Goal: Task Accomplishment & Management: Manage account settings

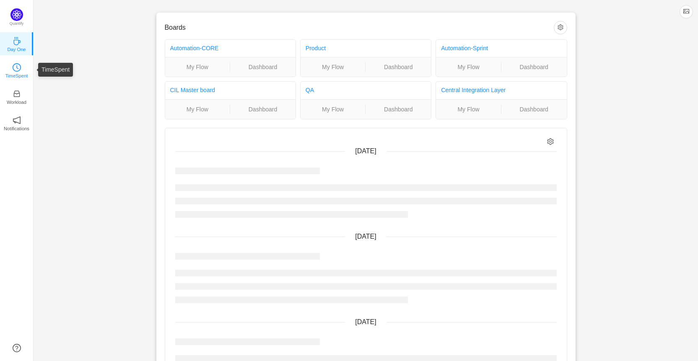
click at [21, 73] on p "TimeSpent" at bounding box center [16, 76] width 23 height 8
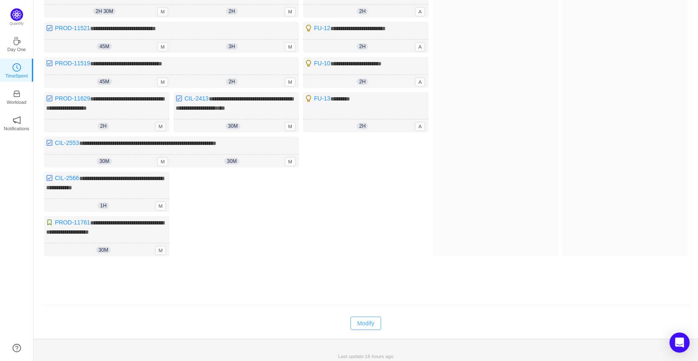
click at [362, 317] on button "Modify" at bounding box center [365, 323] width 31 height 13
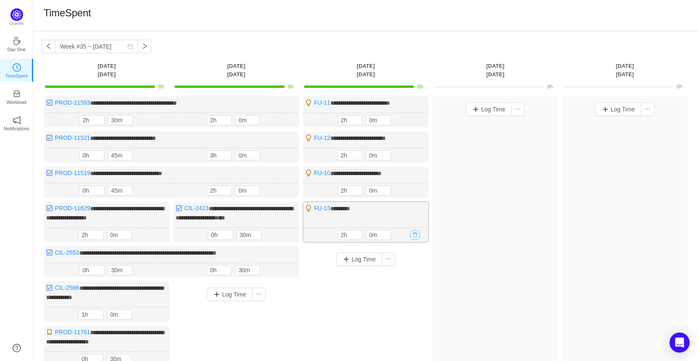
click at [414, 235] on button "button" at bounding box center [415, 235] width 10 height 10
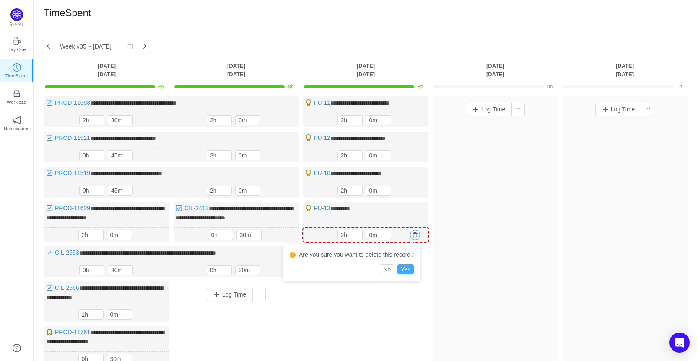
click at [406, 268] on button "Yes" at bounding box center [405, 269] width 16 height 10
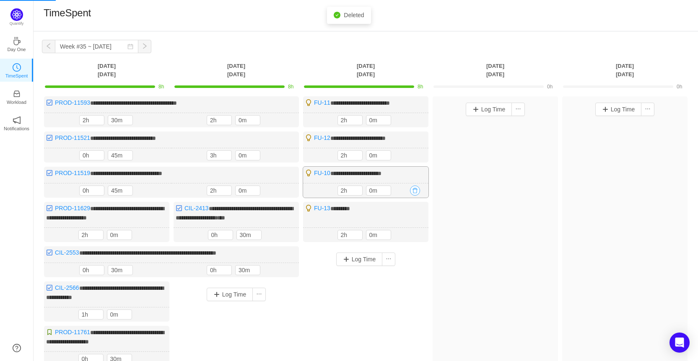
click at [413, 191] on button "button" at bounding box center [415, 191] width 10 height 10
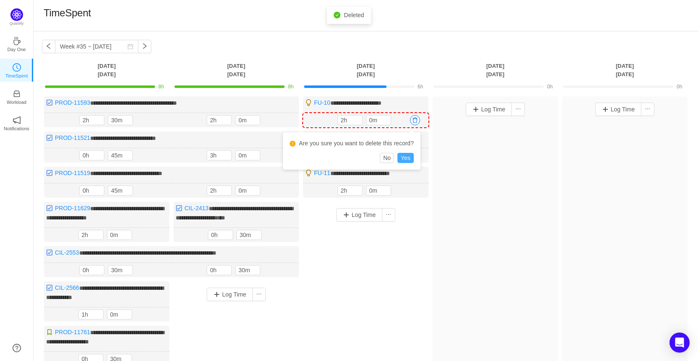
click at [406, 158] on button "Yes" at bounding box center [405, 158] width 16 height 10
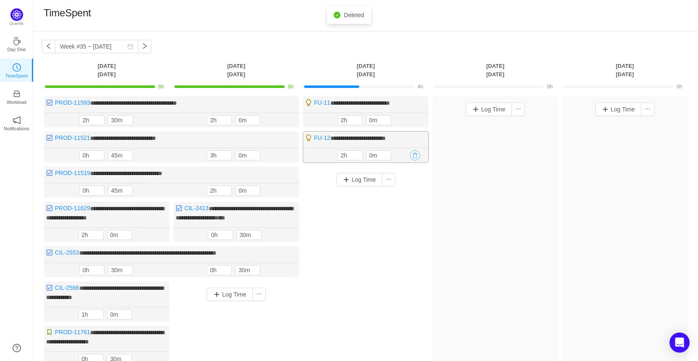
click at [414, 156] on button "button" at bounding box center [415, 155] width 10 height 10
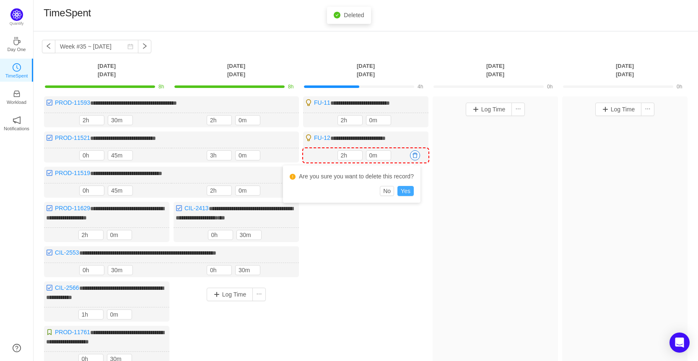
click at [409, 193] on button "Yes" at bounding box center [405, 191] width 16 height 10
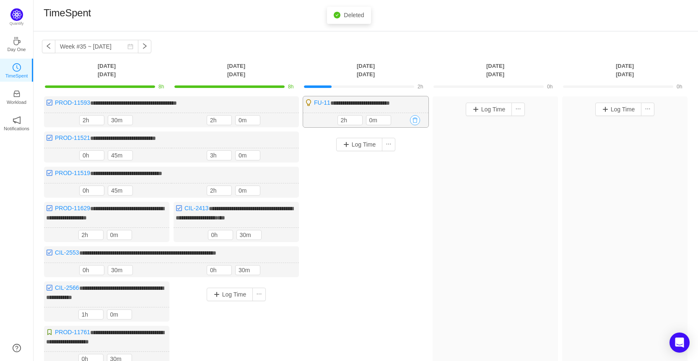
click at [416, 122] on button "button" at bounding box center [415, 120] width 10 height 10
click at [405, 159] on button "Yes" at bounding box center [405, 156] width 16 height 10
click at [358, 105] on button "Log Time" at bounding box center [359, 109] width 47 height 13
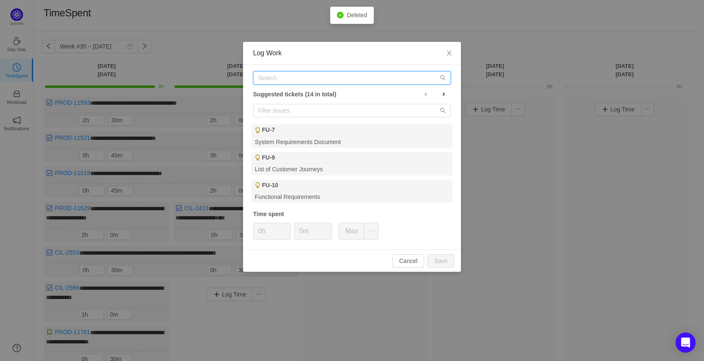
click at [308, 80] on input "text" at bounding box center [352, 77] width 198 height 13
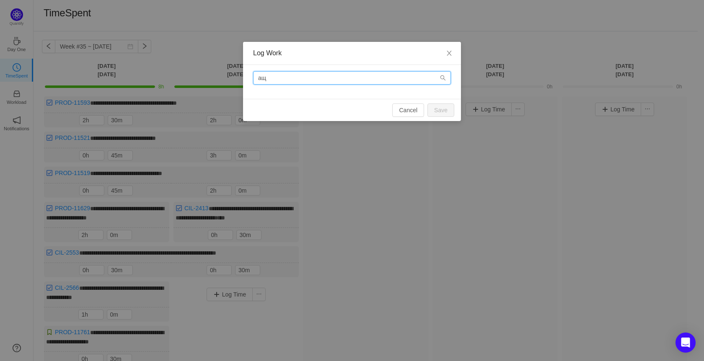
type input "[PERSON_NAME]"
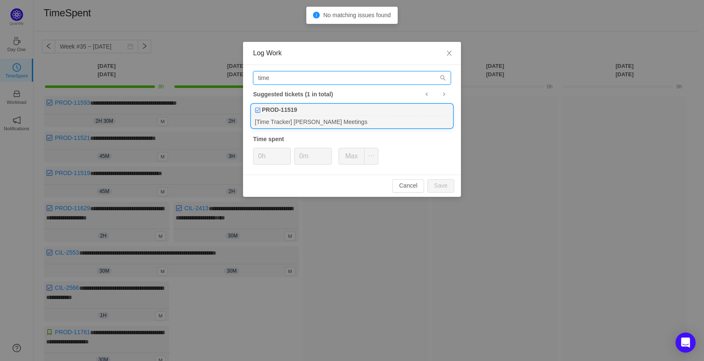
type input "time"
click at [308, 122] on div "[Time Tracker] [PERSON_NAME] Meetings" at bounding box center [351, 121] width 201 height 11
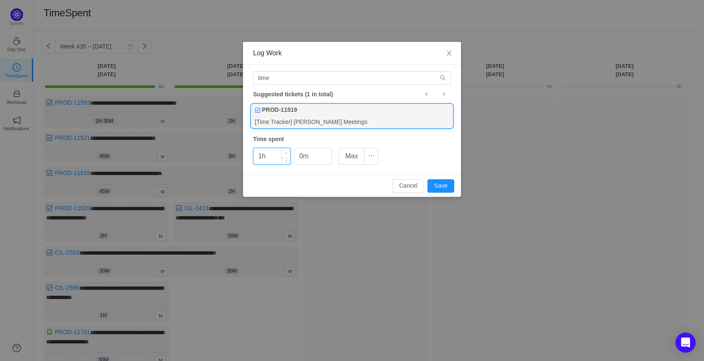
click at [289, 152] on span "Increase Value" at bounding box center [286, 153] width 9 height 10
click at [450, 191] on button "Save" at bounding box center [440, 185] width 27 height 13
type input "0h"
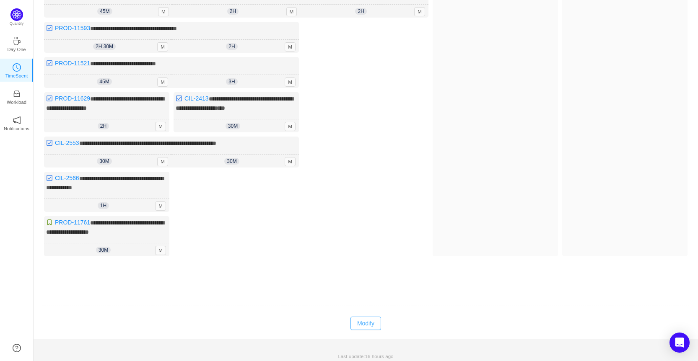
click at [357, 318] on button "Modify" at bounding box center [365, 323] width 31 height 13
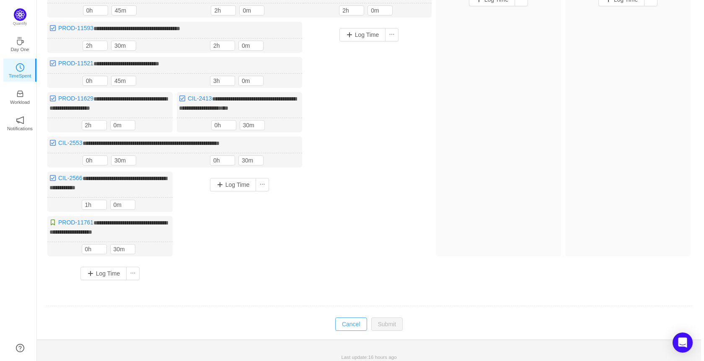
scroll to position [109, 0]
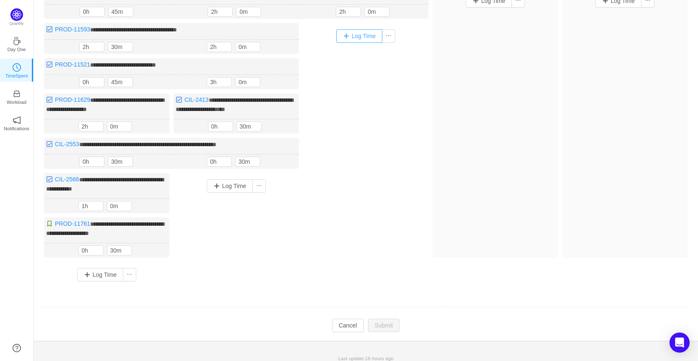
click at [369, 38] on button "Log Time" at bounding box center [359, 35] width 47 height 13
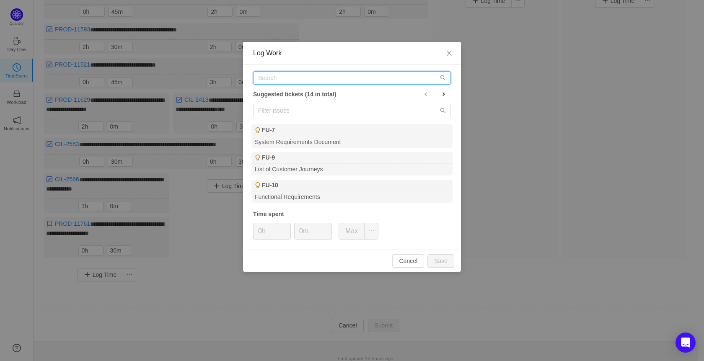
click at [295, 79] on input "text" at bounding box center [352, 77] width 198 height 13
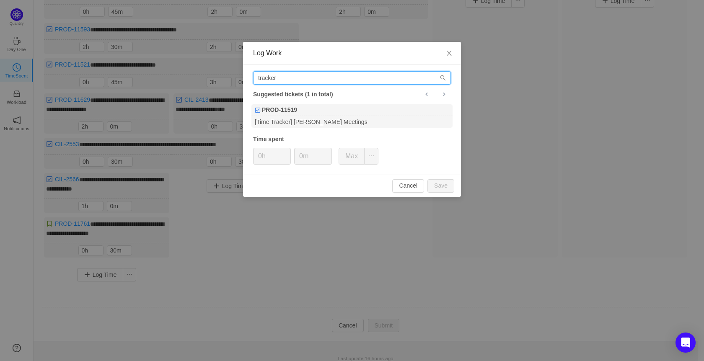
drag, startPoint x: 292, startPoint y: 84, endPoint x: 224, endPoint y: 81, distance: 67.5
click at [224, 81] on div "Log Work tracker Suggested tickets (1 in total) PROD-11519 [Time Tracker] [PERS…" at bounding box center [352, 180] width 704 height 361
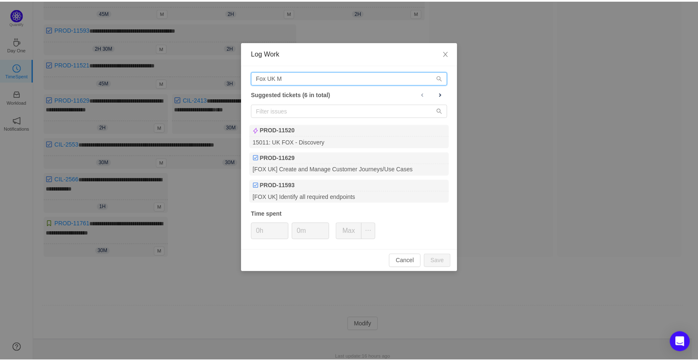
scroll to position [110, 0]
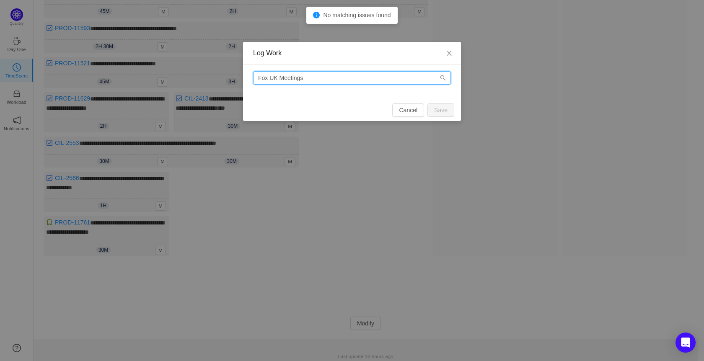
type input "Fox UK Meetings"
click at [419, 110] on button "Cancel" at bounding box center [408, 109] width 32 height 13
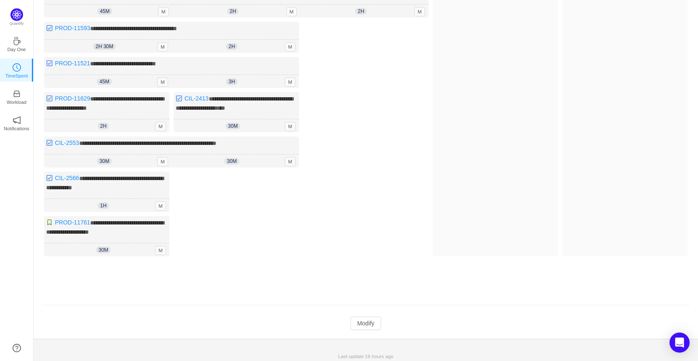
click at [373, 316] on td "Modify Cancel Submit" at bounding box center [365, 323] width 647 height 14
click at [366, 317] on button "Modify" at bounding box center [365, 323] width 31 height 13
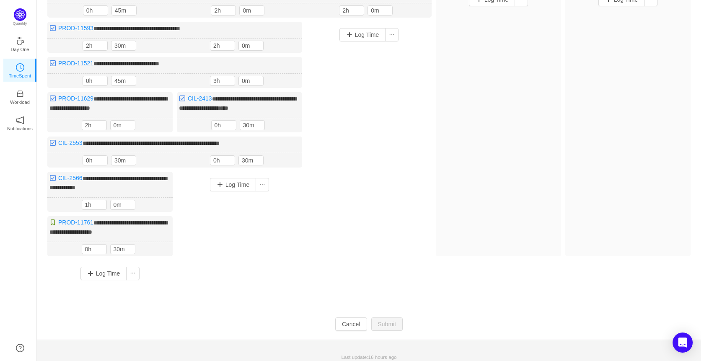
scroll to position [109, 0]
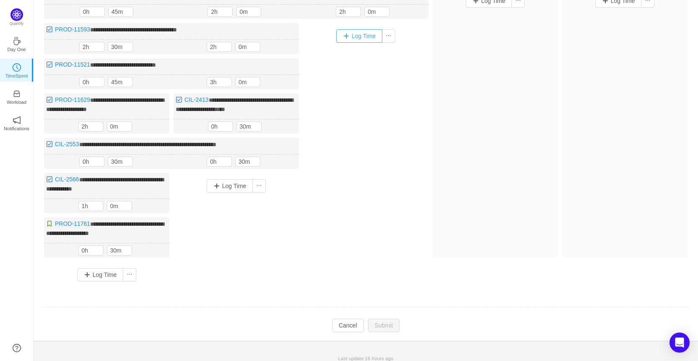
click at [360, 37] on button "Log Time" at bounding box center [359, 35] width 47 height 13
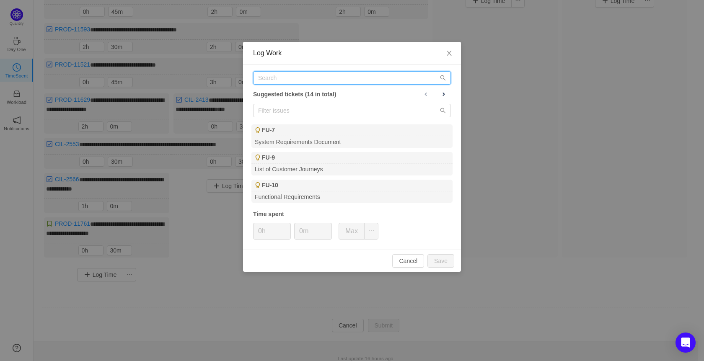
click at [299, 77] on input "text" at bounding box center [352, 77] width 198 height 13
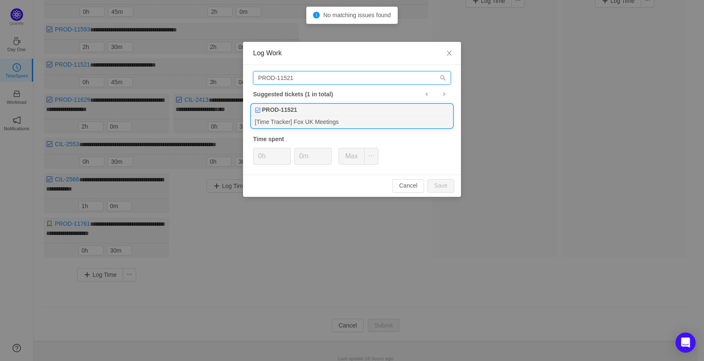
type input "PROD-11521"
click at [302, 118] on div "[Time Tracker] Fox UK Meetings" at bounding box center [351, 121] width 201 height 11
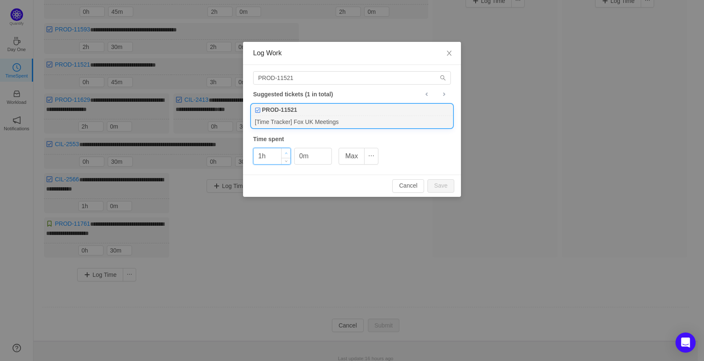
click at [287, 150] on span "Increase Value" at bounding box center [286, 153] width 9 height 10
click at [440, 189] on button "Save" at bounding box center [440, 185] width 27 height 13
type input "0h"
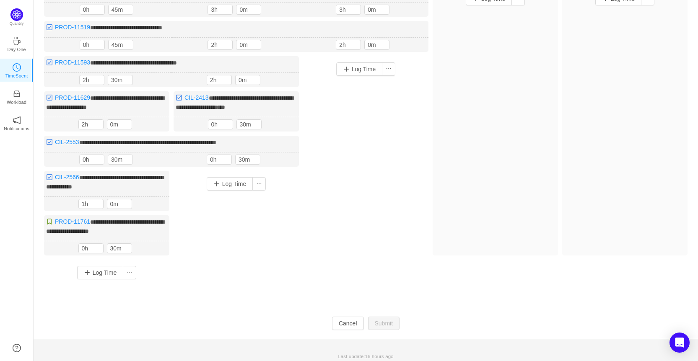
scroll to position [0, 0]
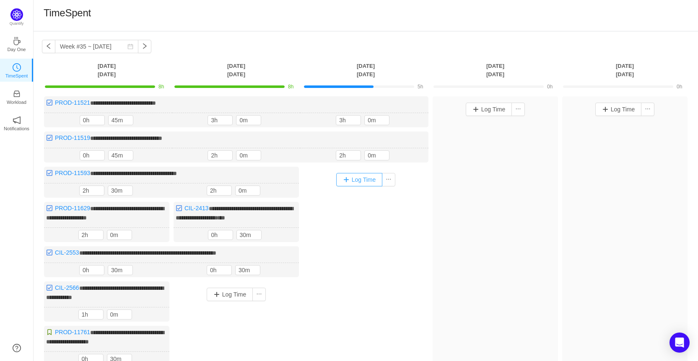
click at [351, 173] on button "Log Time" at bounding box center [359, 179] width 47 height 13
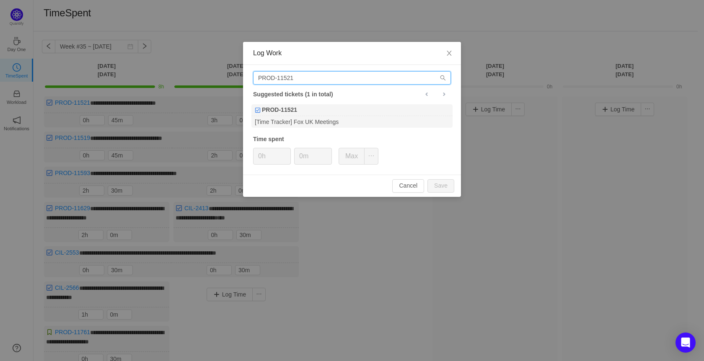
drag, startPoint x: 303, startPoint y: 77, endPoint x: 137, endPoint y: 66, distance: 166.3
click at [137, 66] on div "Log Work PROD-11521 Suggested tickets (1 in total) PROD-11521 [Time Tracker] Fo…" at bounding box center [352, 180] width 704 height 361
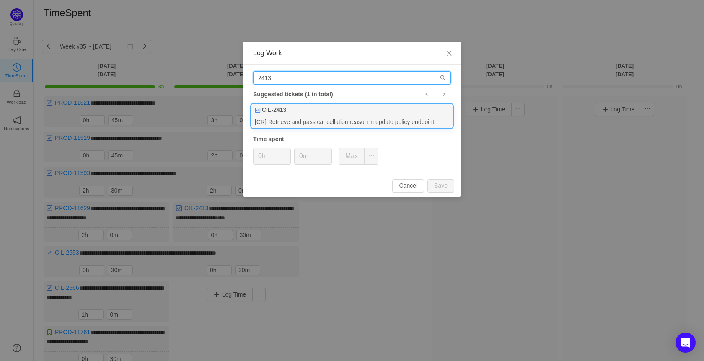
type input "2413"
click at [303, 115] on div "CIL-2413" at bounding box center [351, 110] width 201 height 12
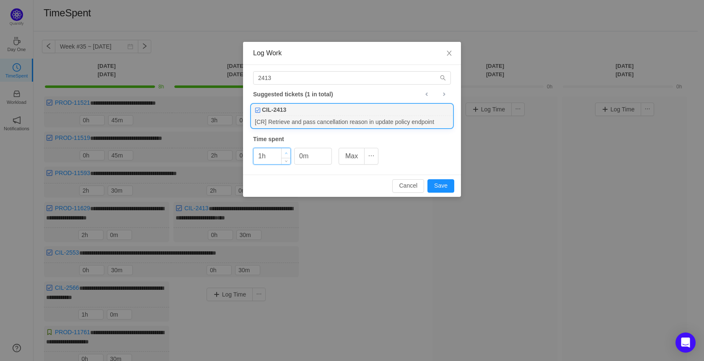
click at [284, 151] on span "Increase Value" at bounding box center [286, 153] width 9 height 10
click at [442, 186] on button "Save" at bounding box center [440, 185] width 27 height 13
type input "0h"
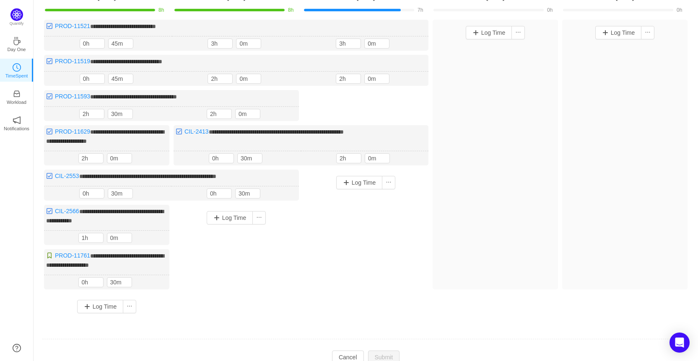
scroll to position [111, 0]
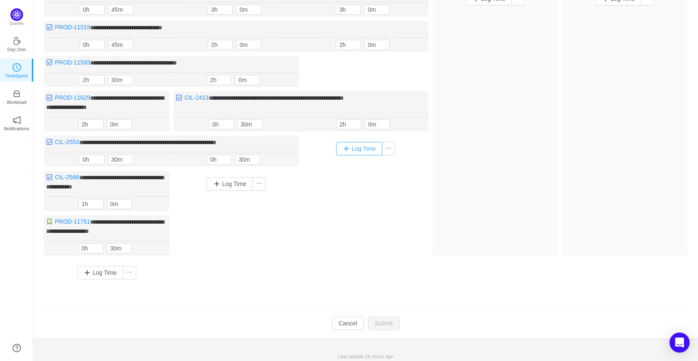
click at [371, 146] on button "Log Time" at bounding box center [359, 148] width 47 height 13
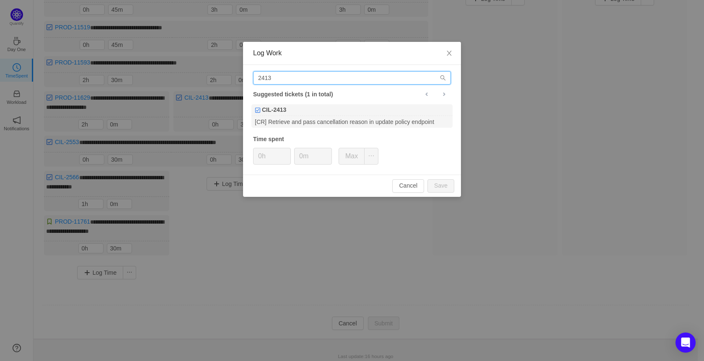
drag, startPoint x: 279, startPoint y: 79, endPoint x: 228, endPoint y: 82, distance: 50.3
click at [228, 82] on div "Log Work 2413 Suggested tickets (1 in total) CIL-2413 [CR] Retrieve and pass ca…" at bounding box center [352, 180] width 704 height 361
type input "222"
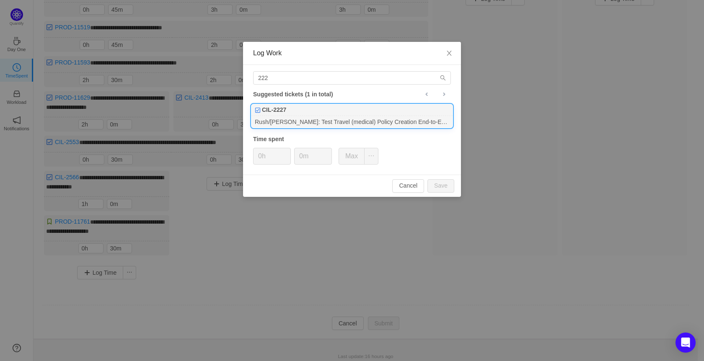
click at [359, 122] on div "Rush/[PERSON_NAME]: Test Travel (medical) Policy Creation End-to-End Without Mo…" at bounding box center [351, 121] width 201 height 11
click at [284, 152] on span "Increase Value" at bounding box center [286, 153] width 9 height 10
click at [444, 184] on button "Save" at bounding box center [440, 185] width 27 height 13
type input "0h"
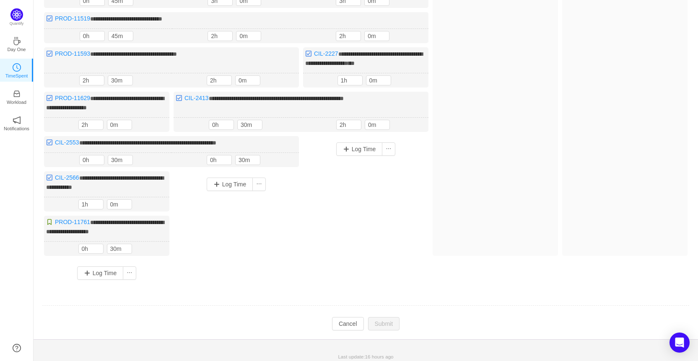
scroll to position [0, 0]
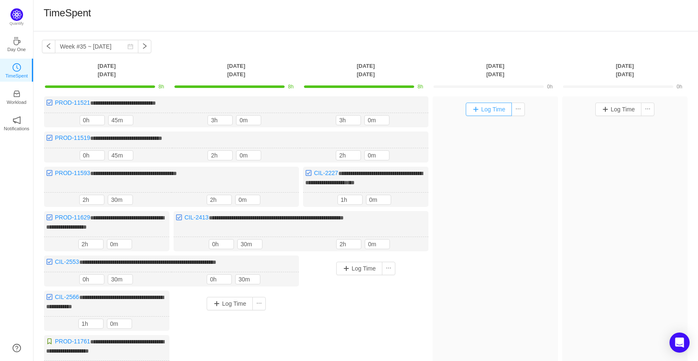
click at [487, 109] on button "Log Time" at bounding box center [488, 109] width 47 height 13
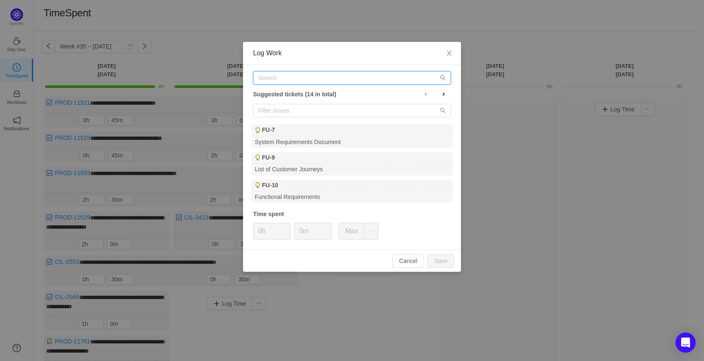
click at [274, 76] on input "text" at bounding box center [352, 77] width 198 height 13
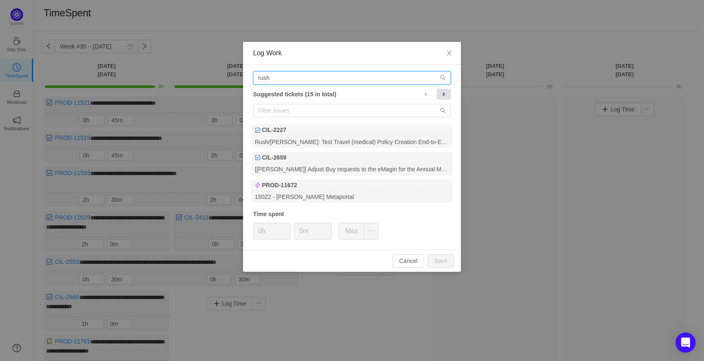
type input "rush"
click at [443, 92] on span at bounding box center [443, 94] width 7 height 7
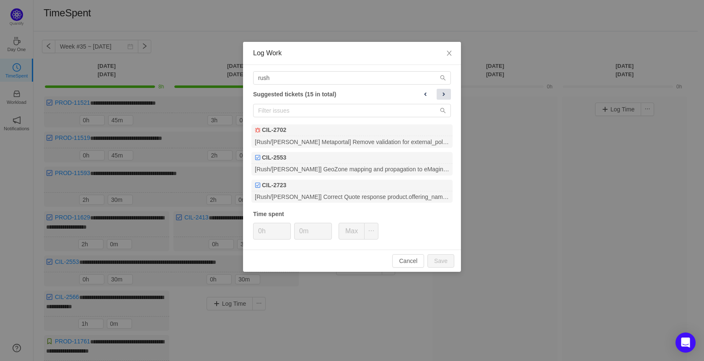
click at [443, 92] on span at bounding box center [443, 94] width 7 height 7
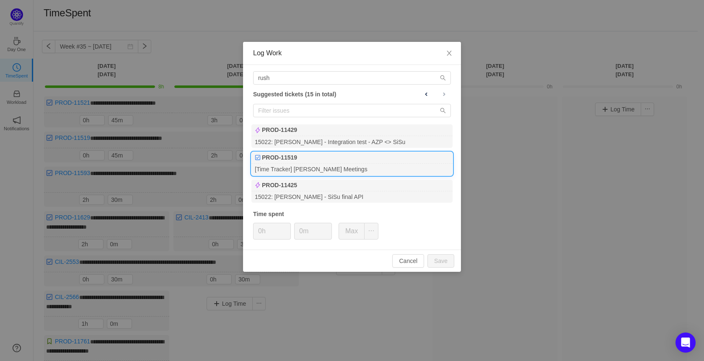
click at [311, 169] on div "[Time Tracker] [PERSON_NAME] Meetings" at bounding box center [351, 169] width 201 height 11
click at [284, 228] on span "Increase Value" at bounding box center [286, 228] width 9 height 10
click at [440, 256] on button "Save" at bounding box center [440, 260] width 27 height 13
type input "0h"
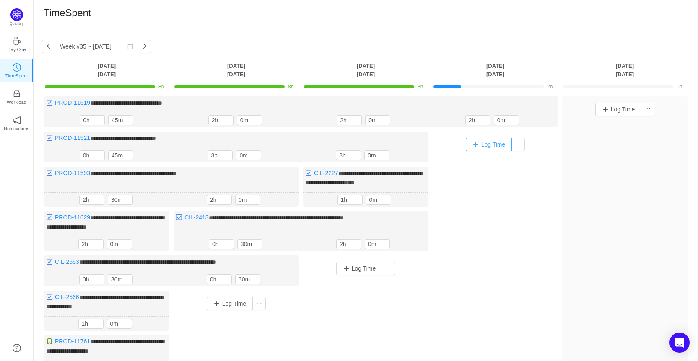
click at [489, 140] on button "Log Time" at bounding box center [488, 144] width 47 height 13
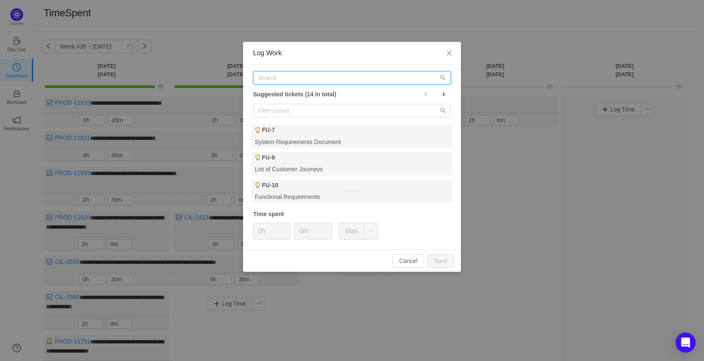
click at [279, 81] on input "text" at bounding box center [352, 77] width 198 height 13
type input "f"
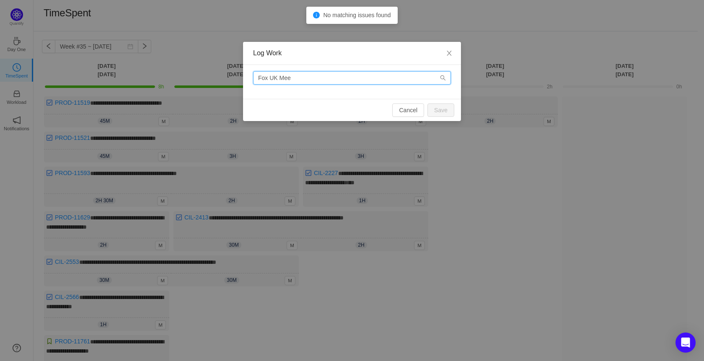
drag, startPoint x: 295, startPoint y: 75, endPoint x: 236, endPoint y: 81, distance: 59.3
click at [236, 81] on div "Log Work Fox UK Mee Cancel Save" at bounding box center [352, 180] width 704 height 361
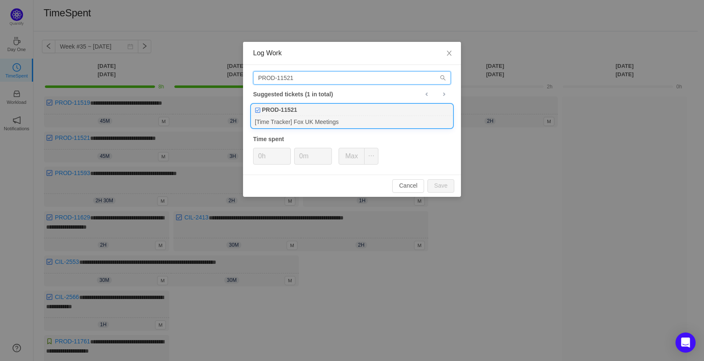
type input "PROD-11521"
click at [317, 116] on div "[Time Tracker] Fox UK Meetings" at bounding box center [351, 121] width 201 height 11
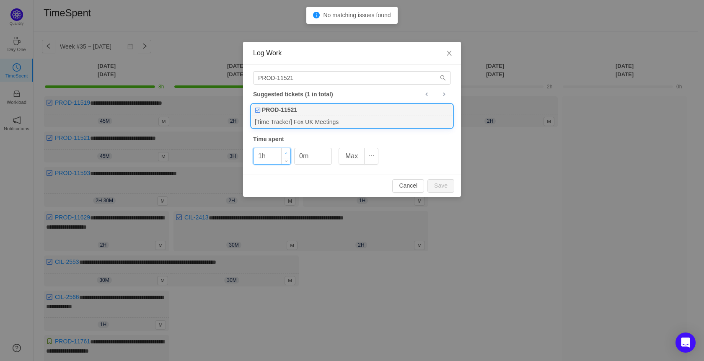
click at [284, 154] on span "Increase Value" at bounding box center [286, 153] width 9 height 10
click at [440, 181] on button "Save" at bounding box center [440, 185] width 27 height 13
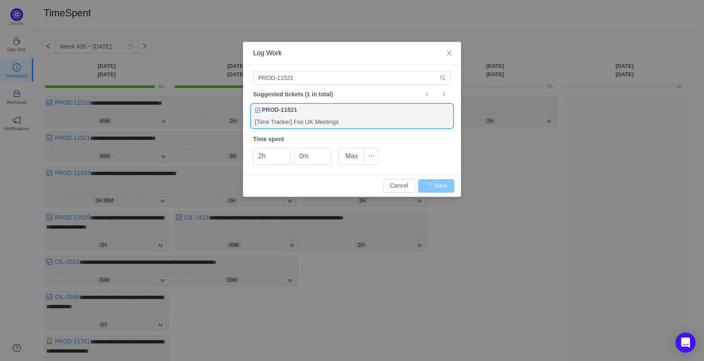
type input "0h"
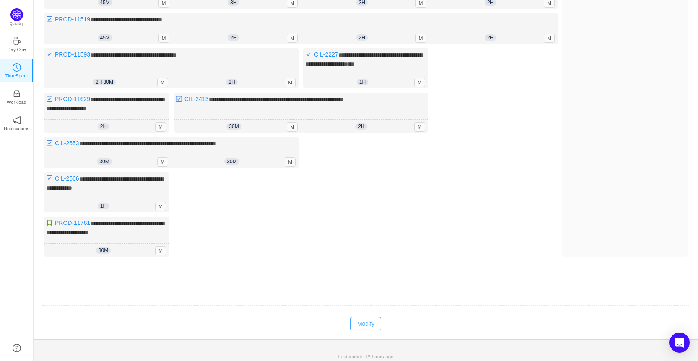
click at [373, 317] on button "Modify" at bounding box center [365, 323] width 31 height 13
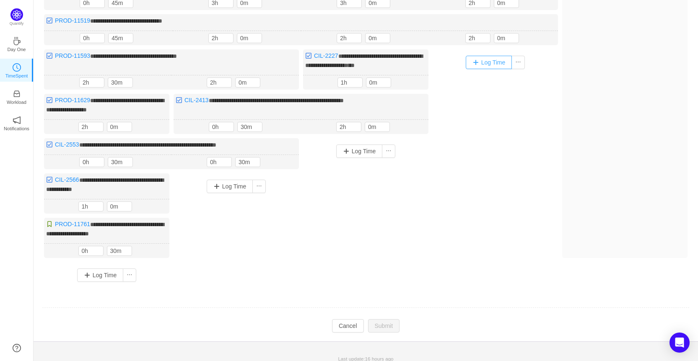
click at [489, 66] on button "Log Time" at bounding box center [488, 62] width 47 height 13
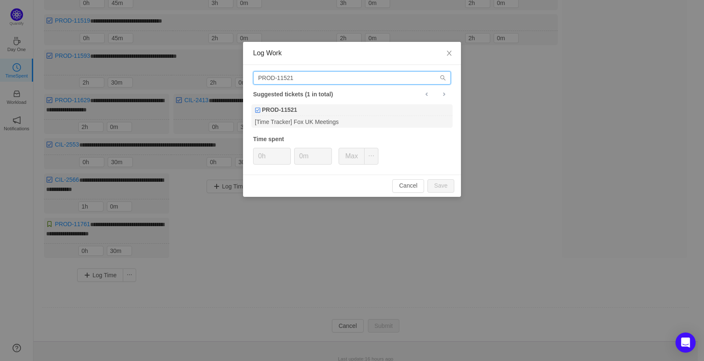
drag, startPoint x: 291, startPoint y: 80, endPoint x: 216, endPoint y: 83, distance: 75.1
click at [216, 83] on div "Log Work PROD-11521 Suggested tickets (1 in total) PROD-11521 [Time Tracker] Fo…" at bounding box center [352, 180] width 704 height 361
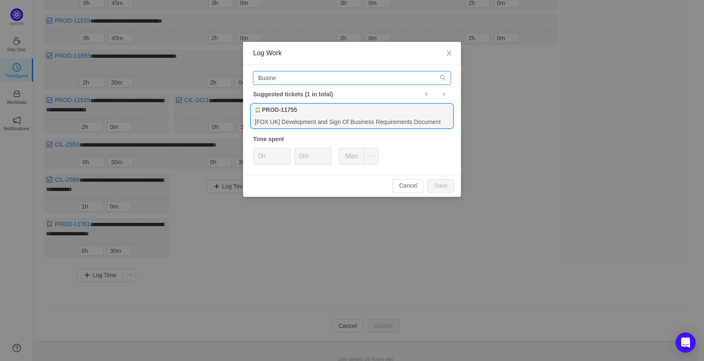
type input "Busine"
click at [335, 121] on div "[FOX UK] Development and Sign Of Business Requirements Document" at bounding box center [351, 121] width 201 height 11
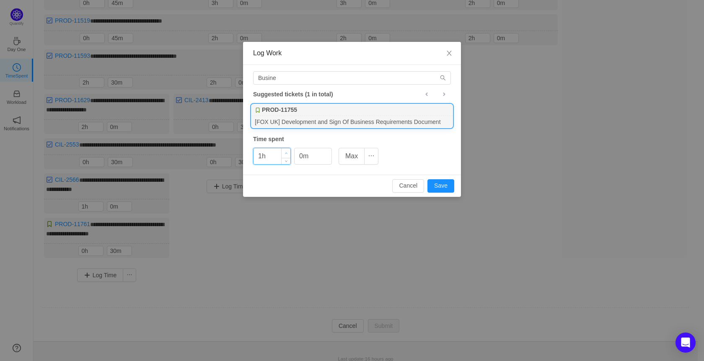
click at [286, 151] on span "Increase Value" at bounding box center [286, 153] width 9 height 10
click at [435, 184] on button "Save" at bounding box center [440, 185] width 27 height 13
type input "0h"
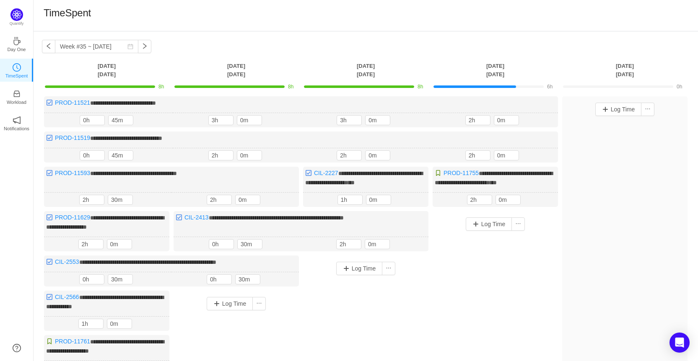
scroll to position [42, 0]
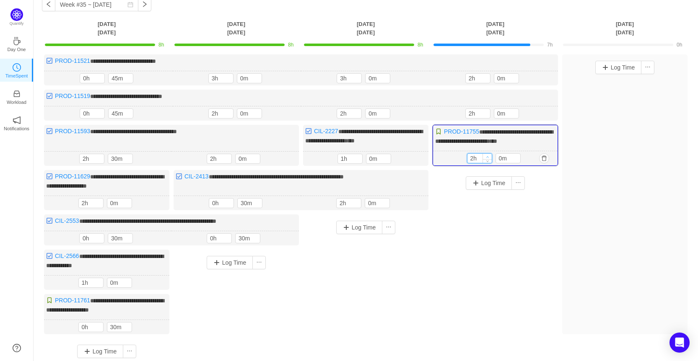
type input "3h"
click at [485, 154] on span "Increase Value" at bounding box center [487, 156] width 9 height 5
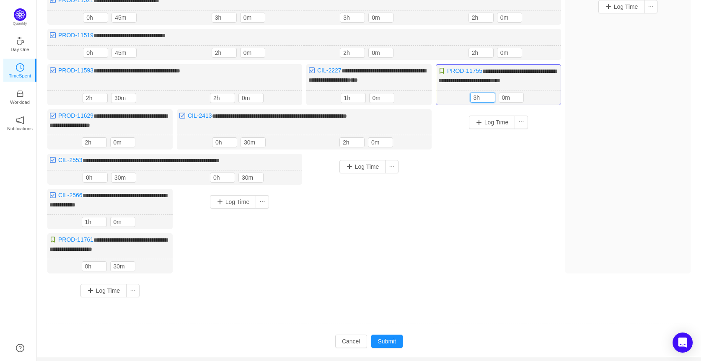
scroll to position [120, 0]
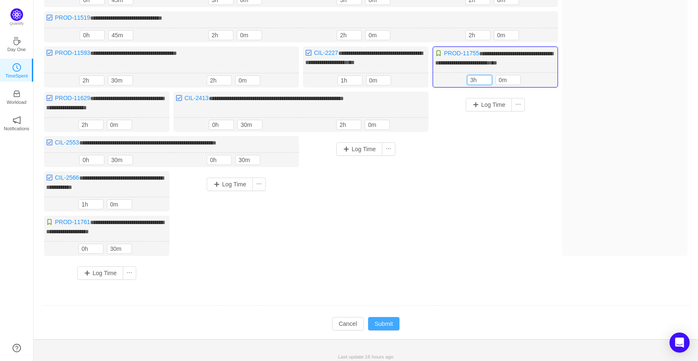
click at [390, 320] on button "Submit" at bounding box center [384, 323] width 32 height 13
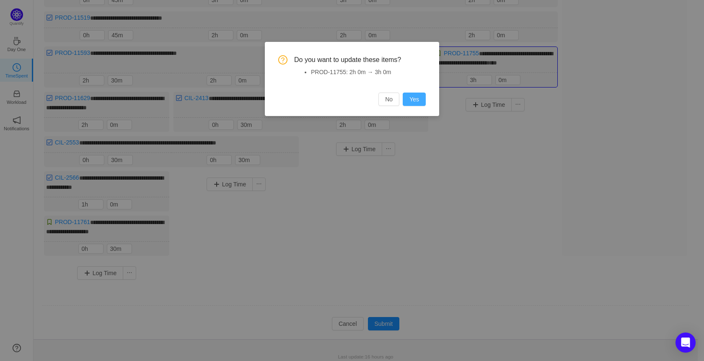
click at [414, 95] on button "Yes" at bounding box center [414, 99] width 23 height 13
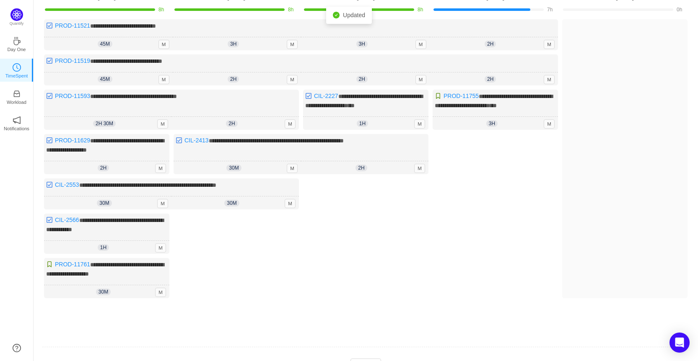
scroll to position [0, 0]
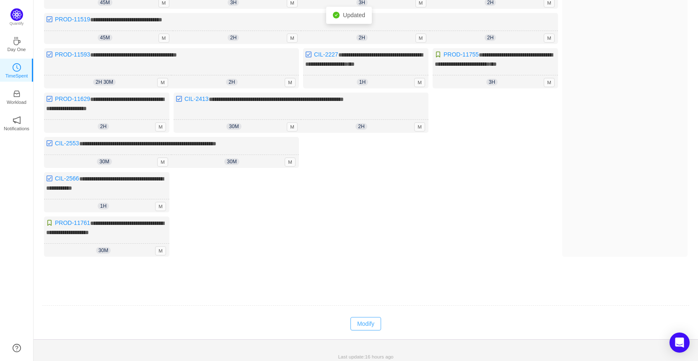
click at [363, 323] on button "Modify" at bounding box center [365, 323] width 31 height 13
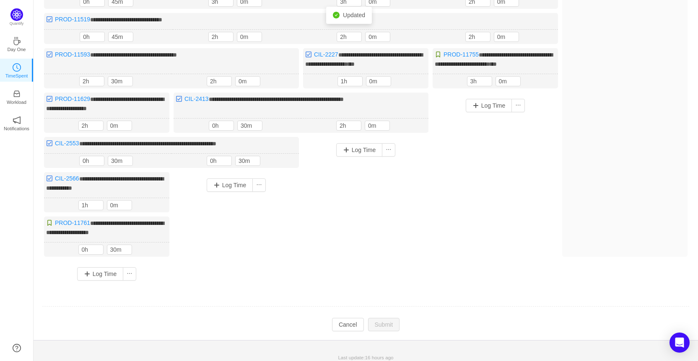
scroll to position [117, 0]
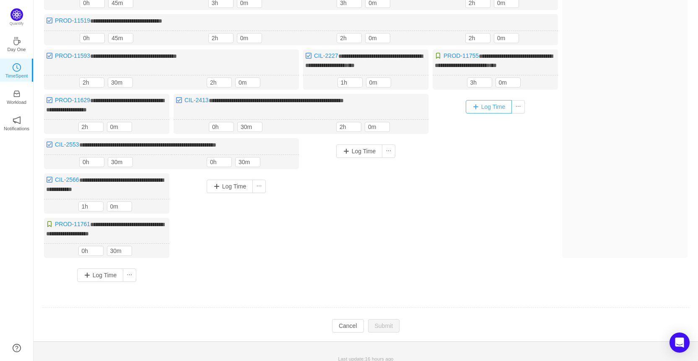
click at [497, 107] on button "Log Time" at bounding box center [488, 106] width 47 height 13
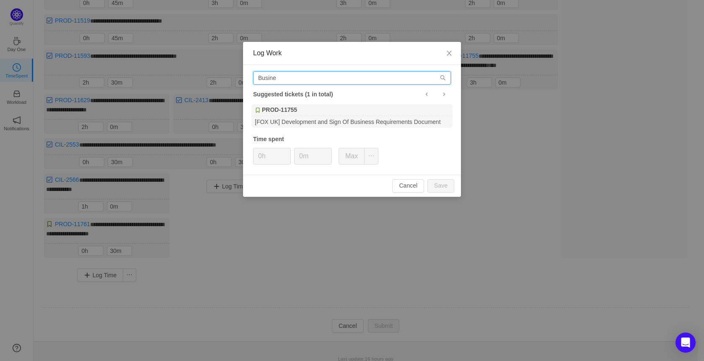
drag, startPoint x: 292, startPoint y: 80, endPoint x: 222, endPoint y: 85, distance: 71.0
click at [222, 85] on div "Log Work Busine Suggested tickets (1 in total) PROD-11755 [FOX UK] Development …" at bounding box center [352, 180] width 704 height 361
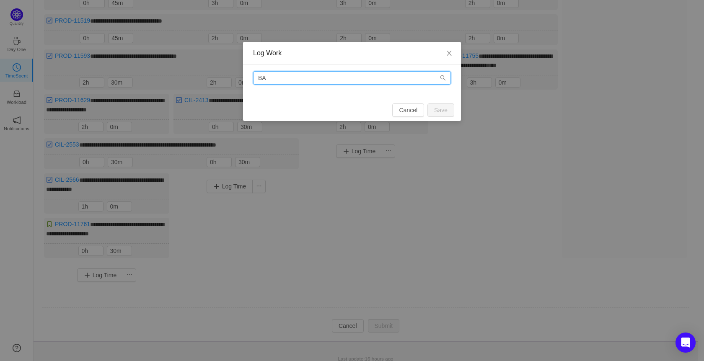
drag, startPoint x: 296, startPoint y: 75, endPoint x: 207, endPoint y: 70, distance: 88.6
click at [207, 70] on div "Log Work BA Cancel Save" at bounding box center [352, 180] width 704 height 361
type input "Q"
type input "BA support"
drag, startPoint x: 349, startPoint y: 83, endPoint x: 194, endPoint y: 75, distance: 155.7
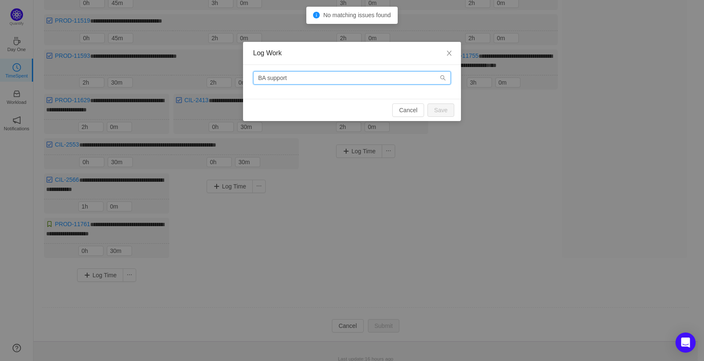
click at [194, 75] on div "Log Work BA support Cancel Save" at bounding box center [352, 180] width 704 height 361
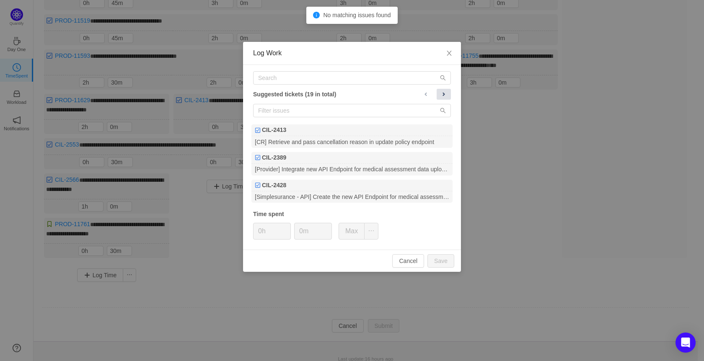
click at [449, 95] on button at bounding box center [444, 94] width 14 height 11
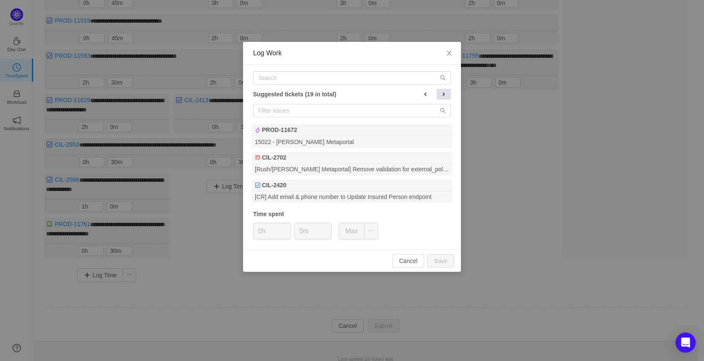
click at [449, 95] on button at bounding box center [444, 94] width 14 height 11
click at [429, 94] on button at bounding box center [425, 94] width 14 height 11
click at [440, 94] on span at bounding box center [443, 94] width 7 height 7
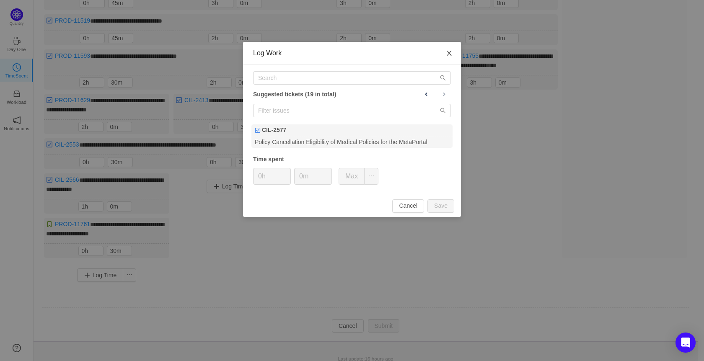
click at [453, 50] on span "Close" at bounding box center [448, 53] width 23 height 23
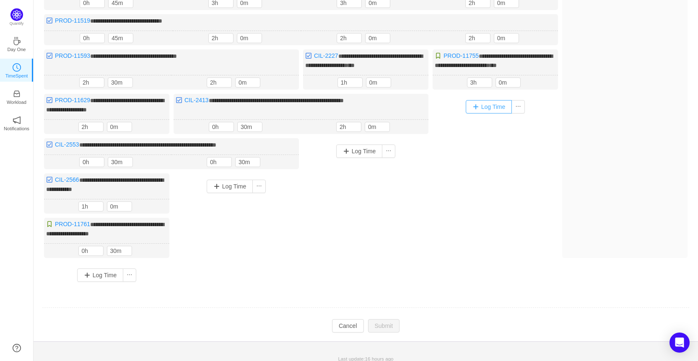
click at [488, 102] on button "Log Time" at bounding box center [488, 106] width 47 height 13
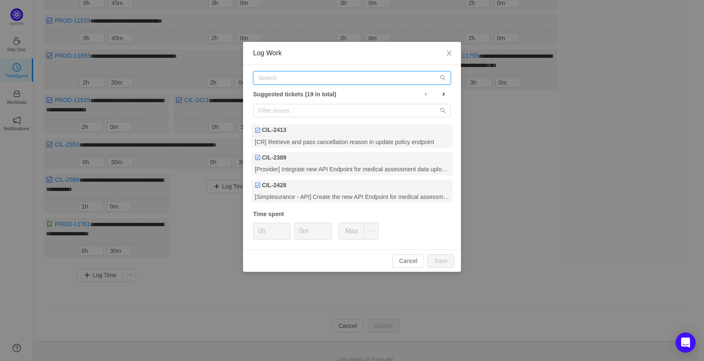
drag, startPoint x: 295, startPoint y: 81, endPoint x: 284, endPoint y: 81, distance: 10.9
click at [284, 81] on input "text" at bounding box center [352, 77] width 198 height 13
paste input "PROD-11649"
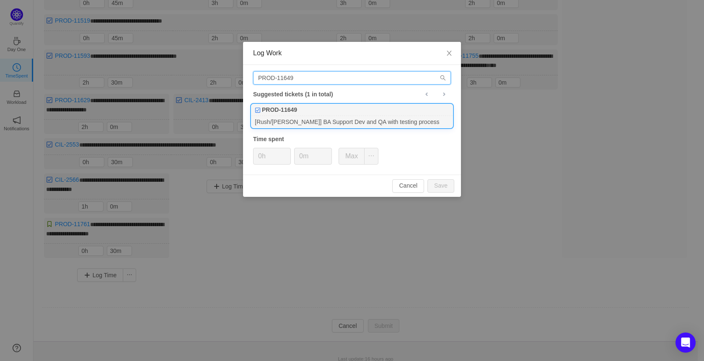
type input "PROD-11649"
click at [331, 126] on div "[Rush/[PERSON_NAME]] BA Support Dev and QA with testing process" at bounding box center [351, 121] width 201 height 11
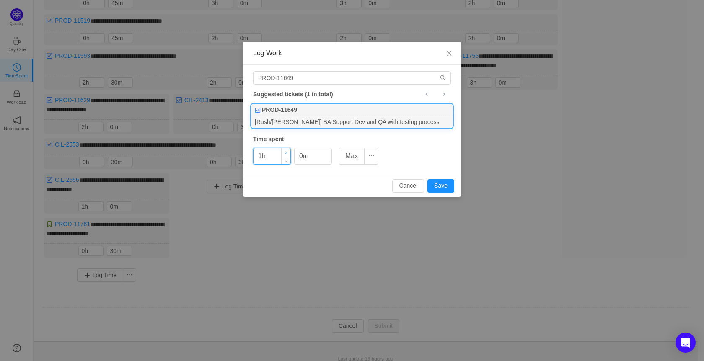
click at [284, 150] on span "Increase Value" at bounding box center [286, 153] width 9 height 10
click at [440, 186] on button "Save" at bounding box center [440, 185] width 27 height 13
type input "0h"
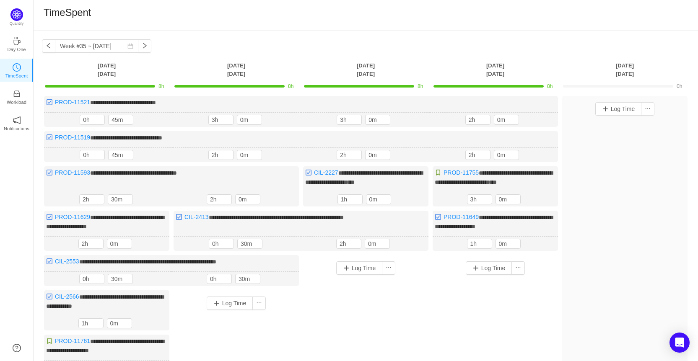
scroll to position [0, 0]
click at [623, 112] on button "Log Time" at bounding box center [618, 109] width 47 height 13
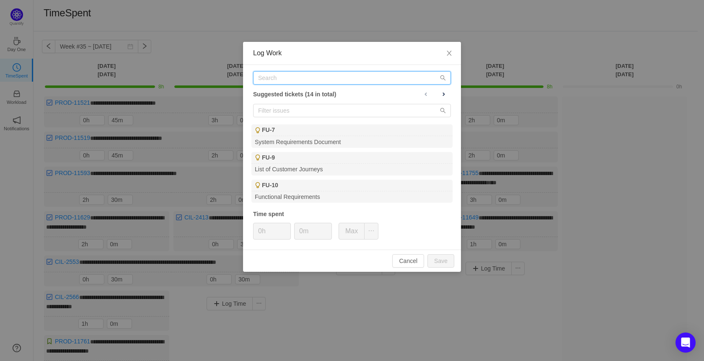
click at [299, 78] on input "text" at bounding box center [352, 77] width 198 height 13
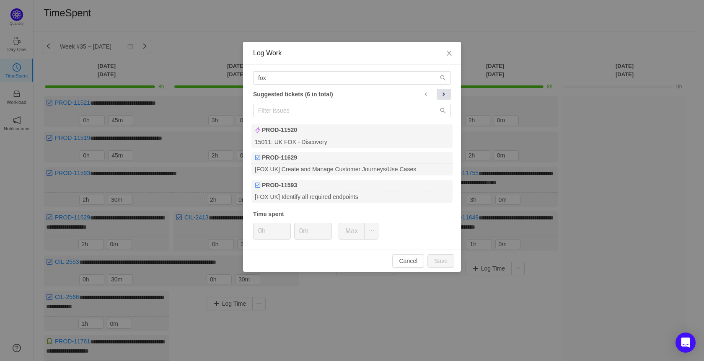
click at [447, 93] on button at bounding box center [444, 94] width 14 height 11
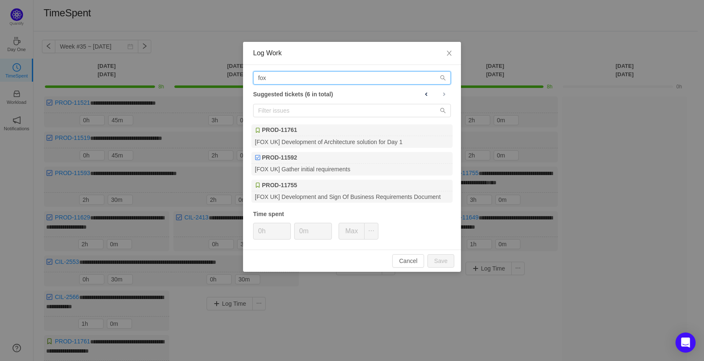
drag, startPoint x: 272, startPoint y: 80, endPoint x: 220, endPoint y: 84, distance: 52.5
click at [220, 84] on div "Log Work fox Suggested tickets (6 in total) PROD-11761 [FOX UK] Development of …" at bounding box center [352, 180] width 704 height 361
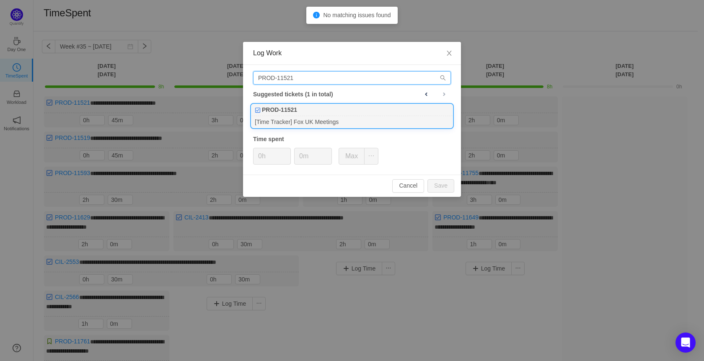
type input "PROD-11521"
click at [317, 123] on div "[Time Tracker] Fox UK Meetings" at bounding box center [351, 121] width 201 height 11
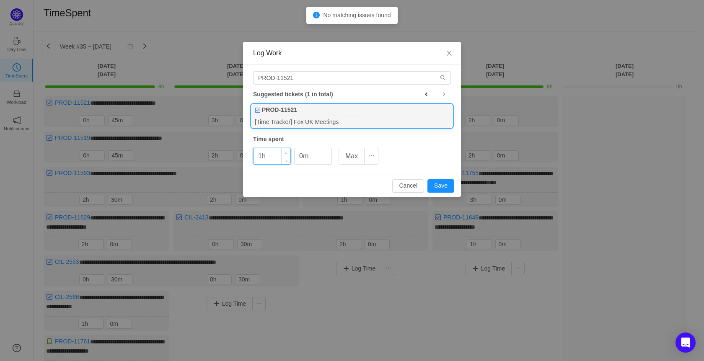
click at [284, 153] on span "Increase Value" at bounding box center [286, 153] width 9 height 10
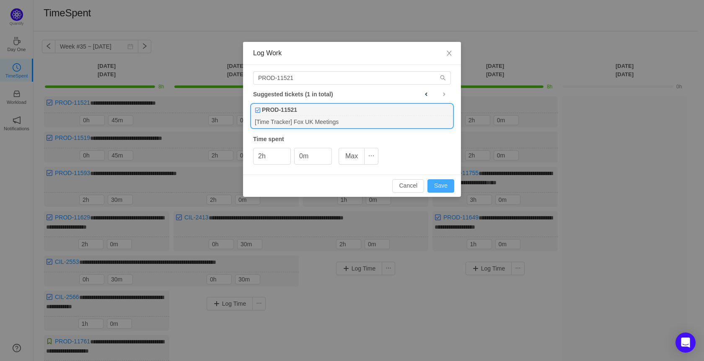
click at [436, 184] on button "Save" at bounding box center [440, 185] width 27 height 13
type input "0h"
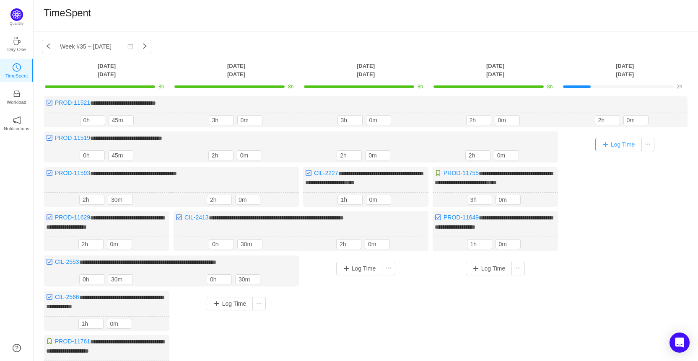
click at [611, 144] on button "Log Time" at bounding box center [618, 144] width 47 height 13
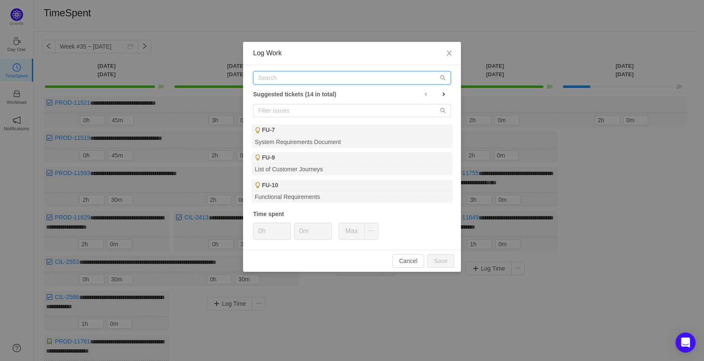
click at [272, 84] on input "text" at bounding box center [352, 77] width 198 height 13
paste input "PROD-11649"
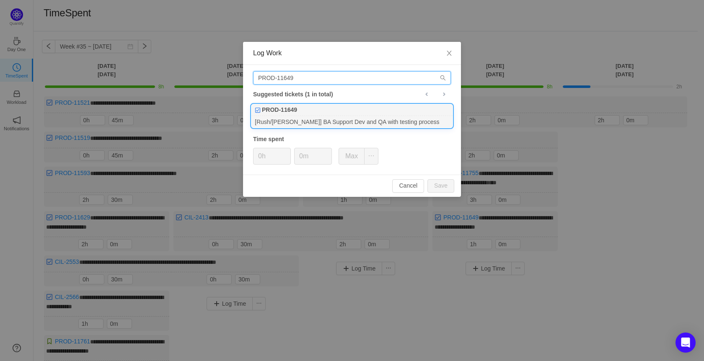
type input "PROD-11649"
click at [317, 123] on div "[Rush/[PERSON_NAME]] BA Support Dev and QA with testing process" at bounding box center [351, 121] width 201 height 11
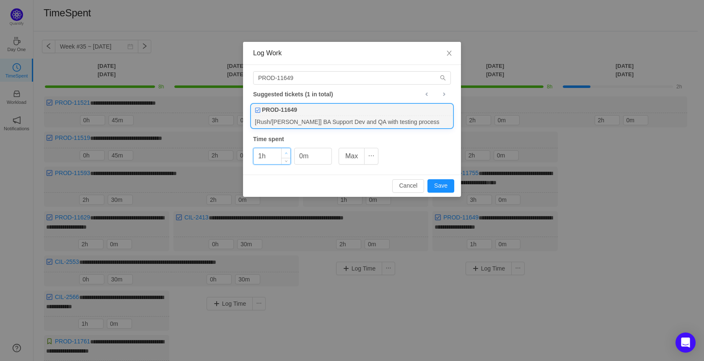
click at [287, 153] on icon "icon: up" at bounding box center [286, 153] width 3 height 3
click at [450, 186] on button "Save" at bounding box center [440, 185] width 27 height 13
type input "0h"
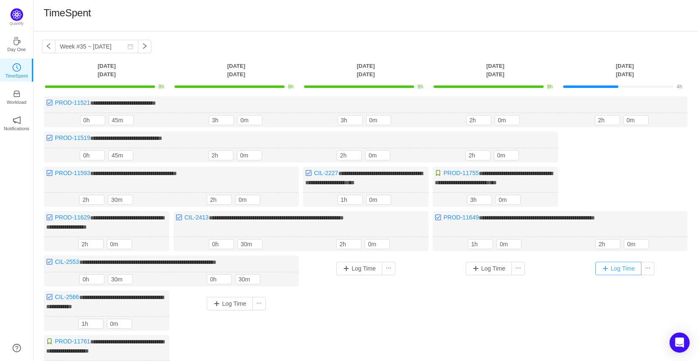
click at [615, 264] on button "Log Time" at bounding box center [618, 268] width 47 height 13
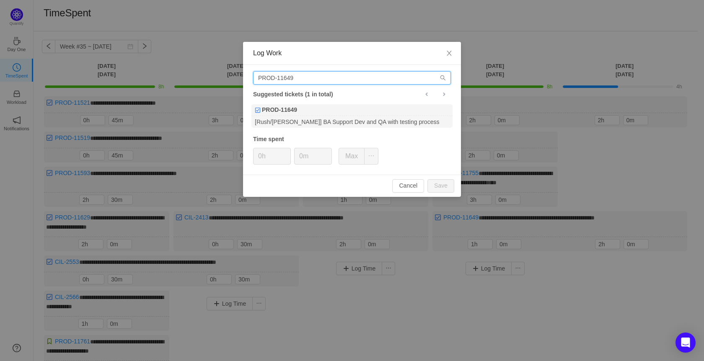
click at [296, 79] on input "PROD-11649" at bounding box center [352, 77] width 198 height 13
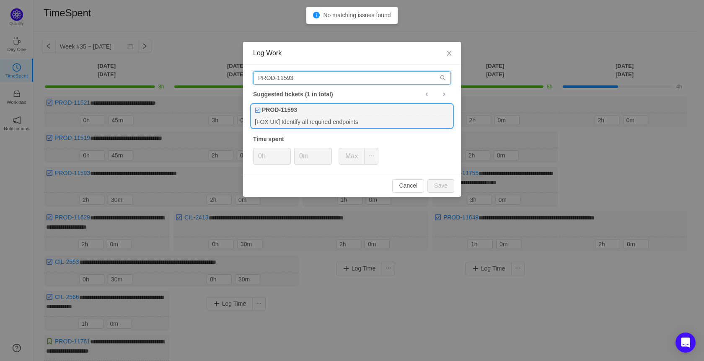
type input "PROD-11593"
click at [328, 114] on div "PROD-11593" at bounding box center [351, 110] width 201 height 12
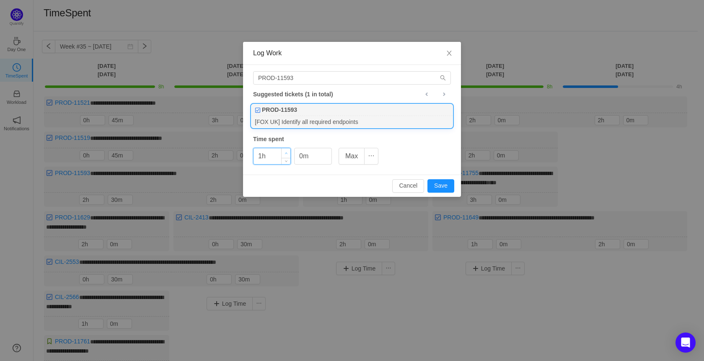
click at [288, 150] on span "Increase Value" at bounding box center [286, 153] width 9 height 10
click at [448, 185] on button "Save" at bounding box center [440, 185] width 27 height 13
type input "0h"
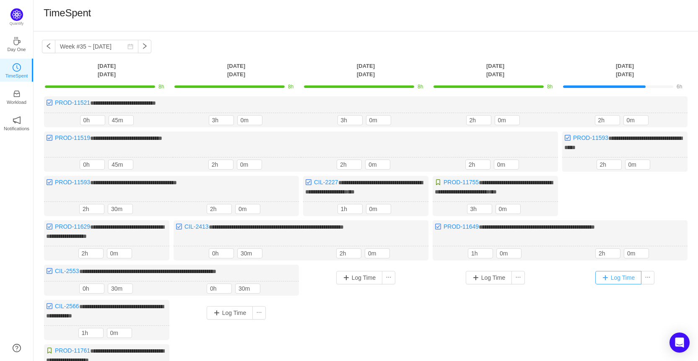
click at [628, 275] on button "Log Time" at bounding box center [618, 277] width 47 height 13
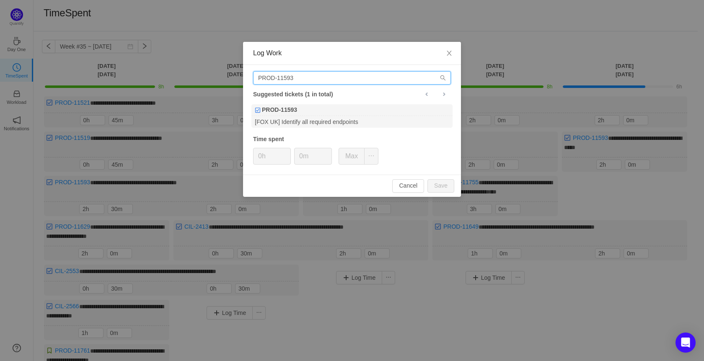
drag, startPoint x: 298, startPoint y: 82, endPoint x: 282, endPoint y: 80, distance: 16.0
click at [282, 80] on input "PROD-11593" at bounding box center [352, 77] width 198 height 13
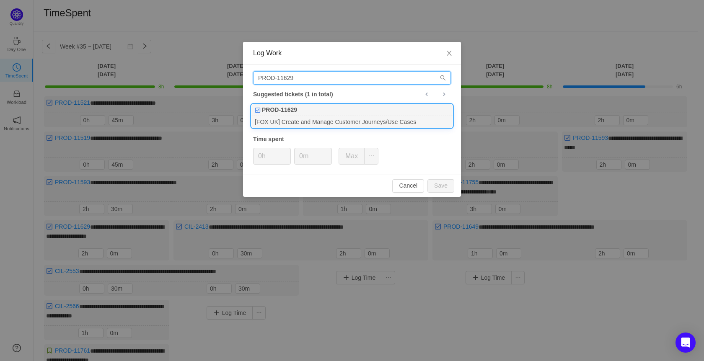
type input "PROD-11629"
click at [318, 112] on div "PROD-11629" at bounding box center [351, 110] width 201 height 12
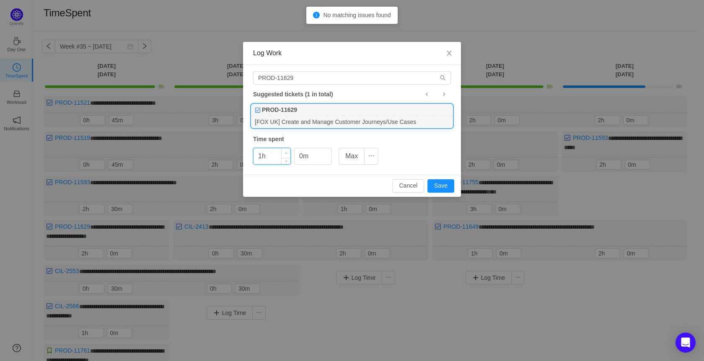
click at [287, 150] on span "Increase Value" at bounding box center [286, 153] width 9 height 10
click at [434, 184] on button "Save" at bounding box center [440, 185] width 27 height 13
type input "0h"
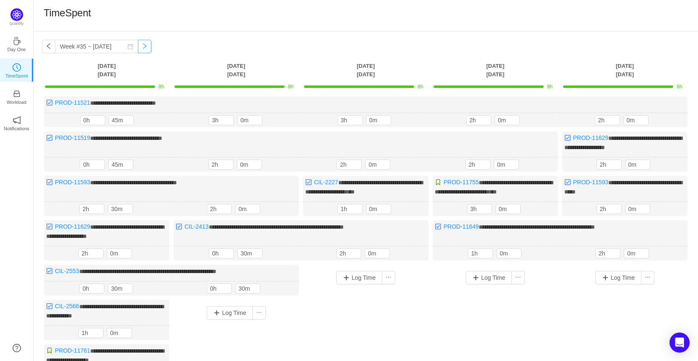
click at [138, 47] on button "button" at bounding box center [144, 46] width 13 height 13
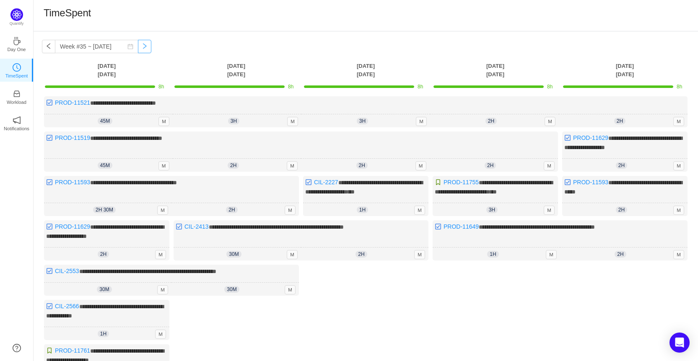
click at [138, 47] on button "button" at bounding box center [144, 46] width 13 height 13
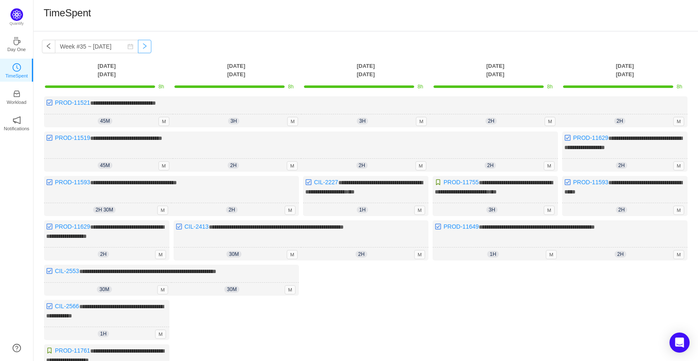
click at [138, 47] on button "button" at bounding box center [144, 46] width 13 height 13
click at [47, 48] on button "button" at bounding box center [48, 46] width 13 height 13
type input "Week #34 ~ [DATE]"
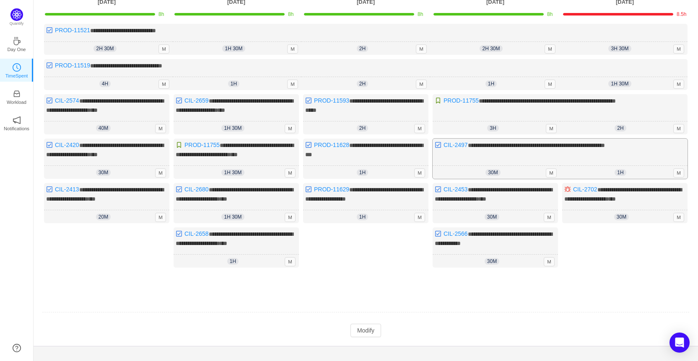
scroll to position [80, 0]
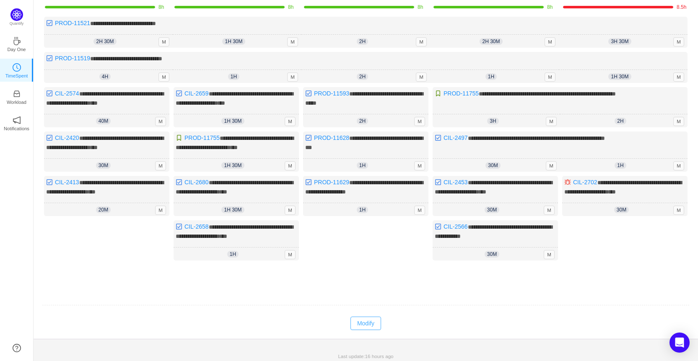
click at [368, 317] on button "Modify" at bounding box center [365, 323] width 31 height 13
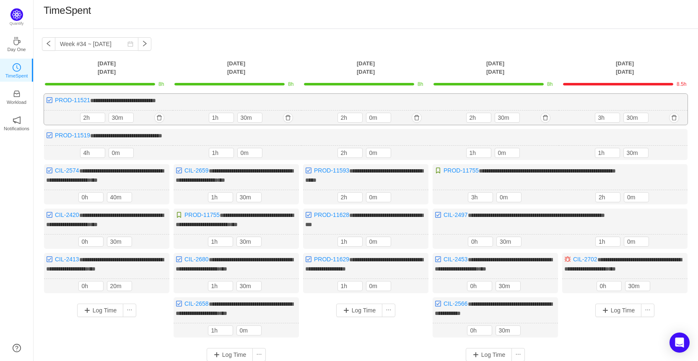
scroll to position [0, 0]
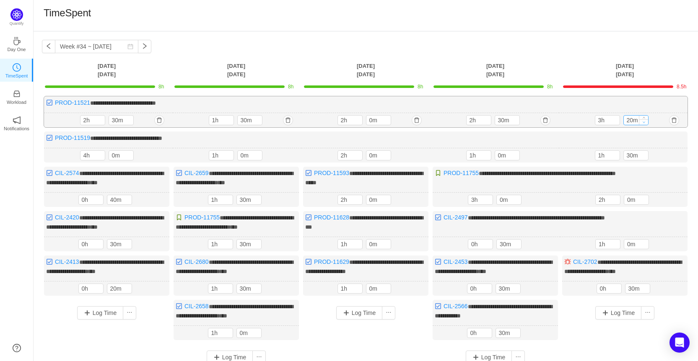
click at [642, 122] on icon "icon: down" at bounding box center [643, 122] width 3 height 3
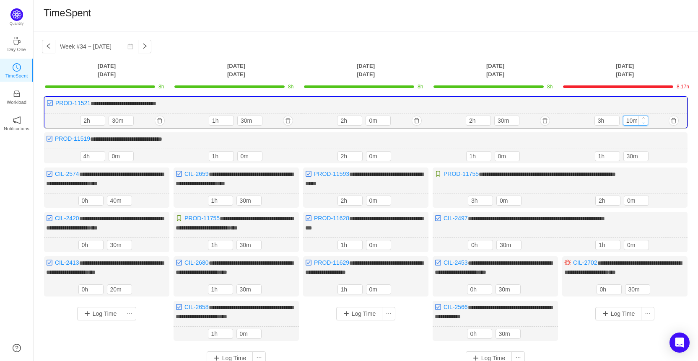
click at [642, 122] on icon "icon: down" at bounding box center [642, 122] width 3 height 3
type input "0m"
click at [642, 122] on icon "icon: down" at bounding box center [642, 122] width 3 height 3
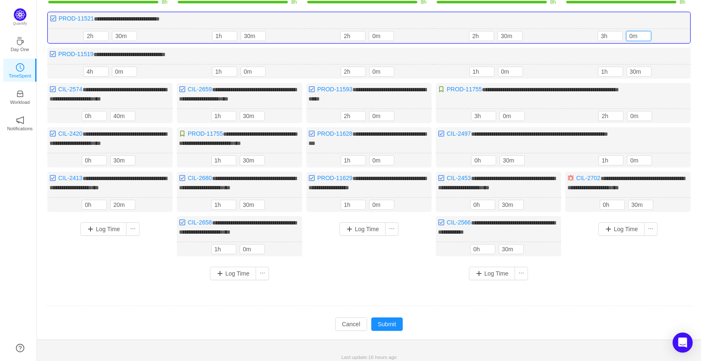
scroll to position [85, 0]
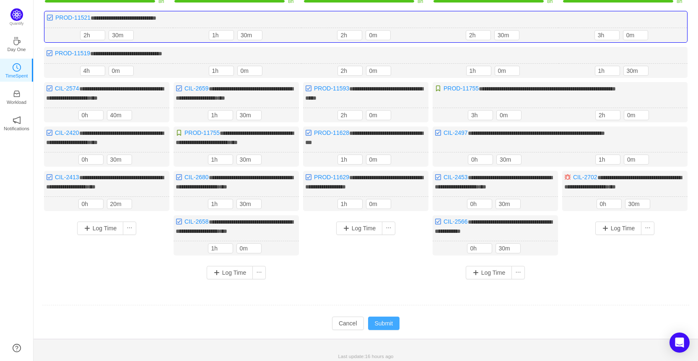
click at [397, 317] on button "Submit" at bounding box center [384, 323] width 32 height 13
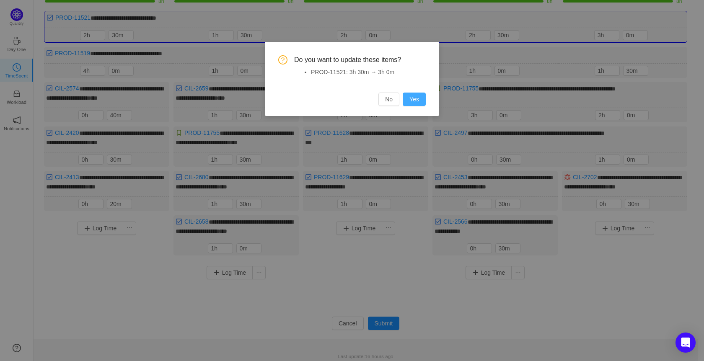
click at [423, 101] on button "Yes" at bounding box center [414, 99] width 23 height 13
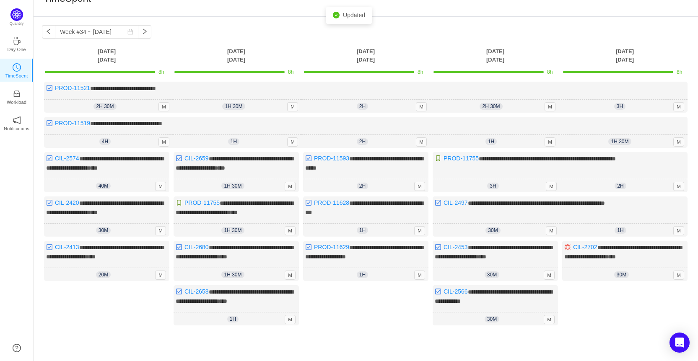
scroll to position [0, 0]
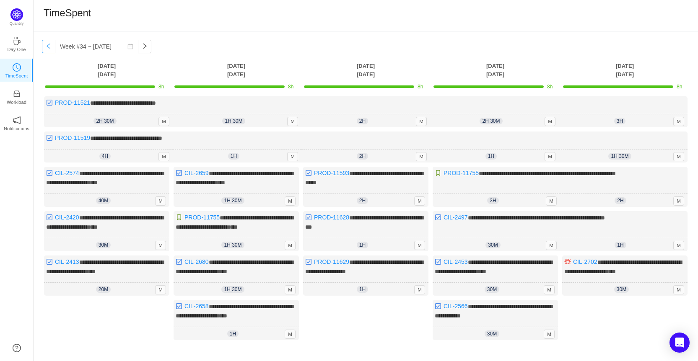
click at [45, 46] on button "button" at bounding box center [48, 46] width 13 height 13
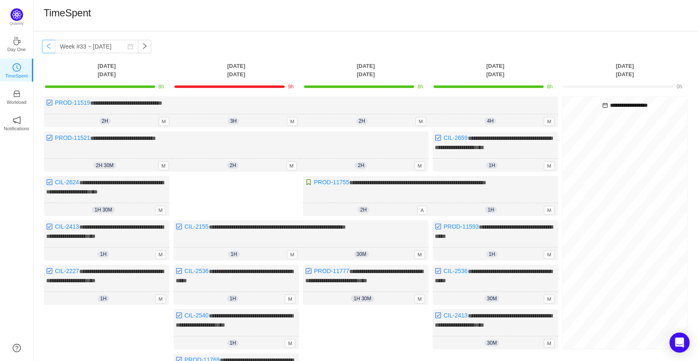
click at [45, 46] on button "button" at bounding box center [48, 46] width 13 height 13
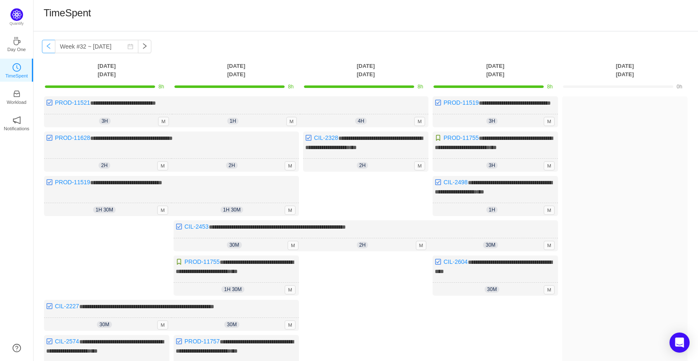
click at [52, 47] on button "button" at bounding box center [48, 46] width 13 height 13
type input "Week #31 ~ [DATE]"
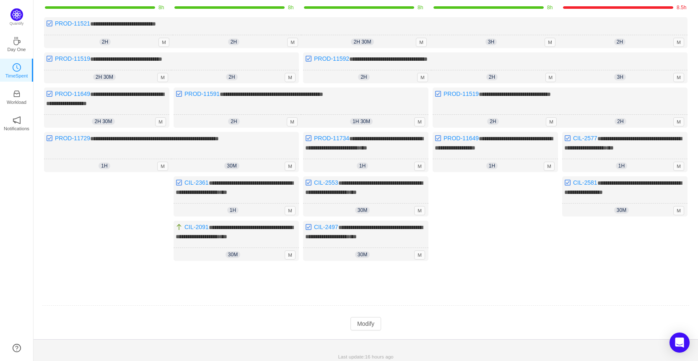
scroll to position [80, 0]
click at [354, 321] on button "Modify" at bounding box center [365, 323] width 31 height 13
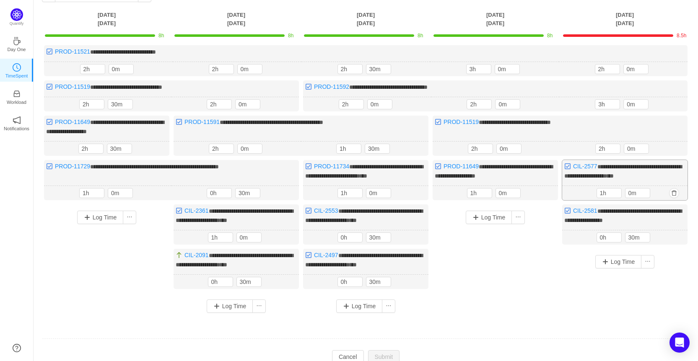
scroll to position [0, 0]
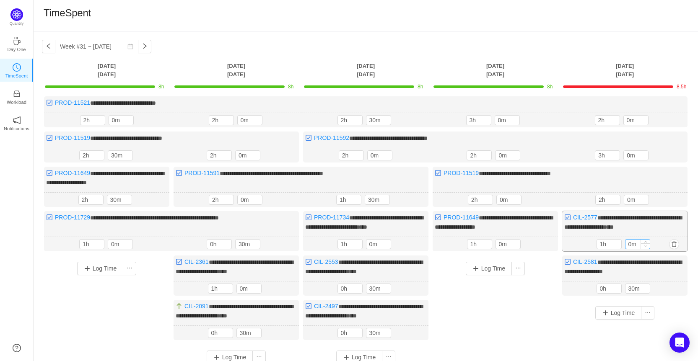
click at [646, 245] on icon "icon: down" at bounding box center [645, 246] width 3 height 3
click at [644, 202] on span "Decrease Value" at bounding box center [643, 201] width 9 height 5
type input "1h"
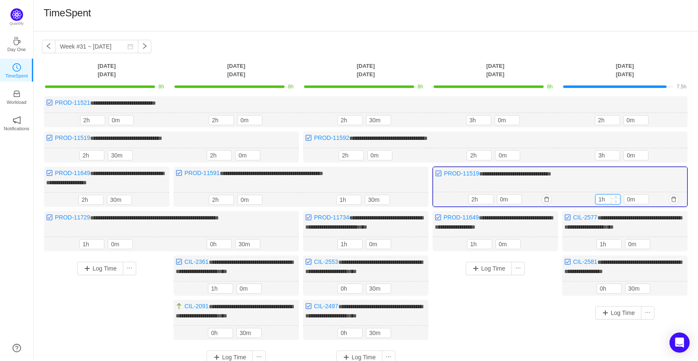
click at [618, 199] on span "Decrease Value" at bounding box center [615, 201] width 9 height 5
click at [644, 197] on icon "icon: up" at bounding box center [643, 198] width 3 height 3
type input "30m"
click at [644, 197] on icon "icon: up" at bounding box center [643, 198] width 3 height 3
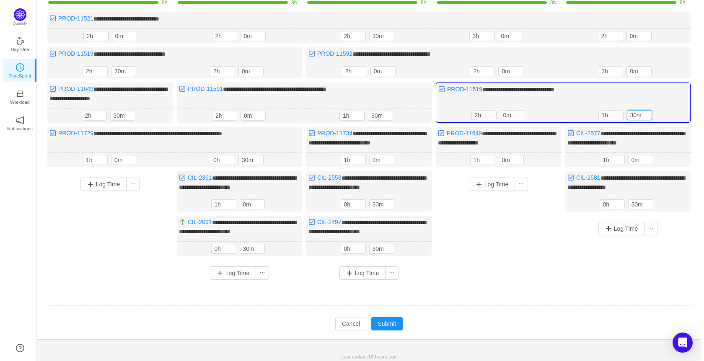
scroll to position [85, 0]
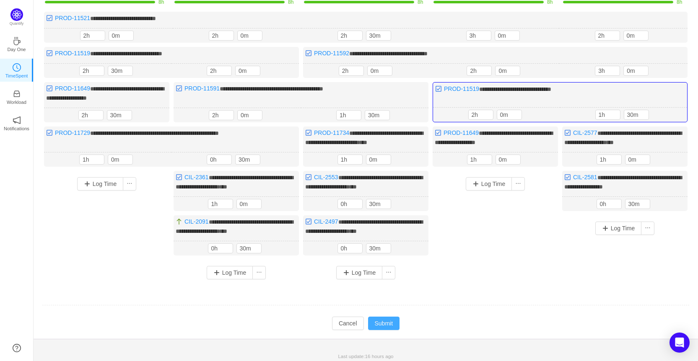
click at [387, 317] on button "Submit" at bounding box center [384, 323] width 32 height 13
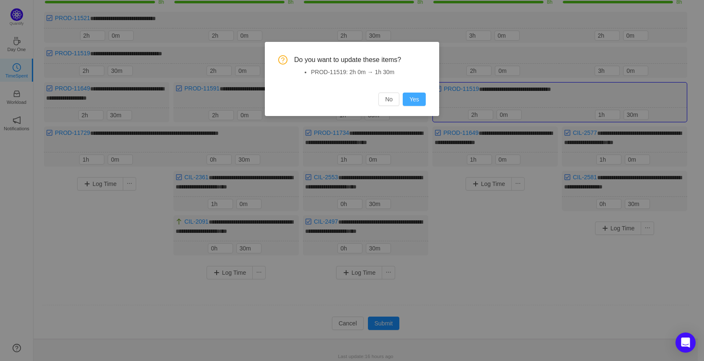
click at [420, 100] on button "Yes" at bounding box center [414, 99] width 23 height 13
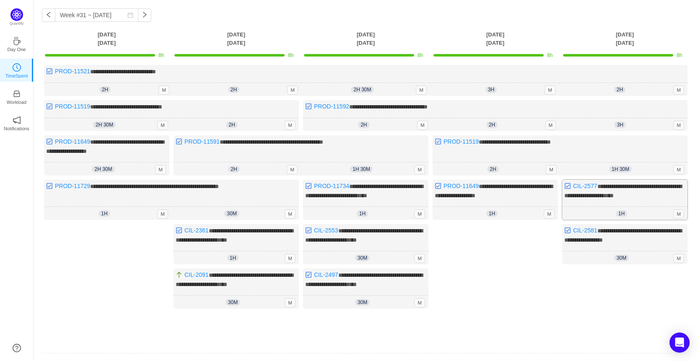
scroll to position [0, 0]
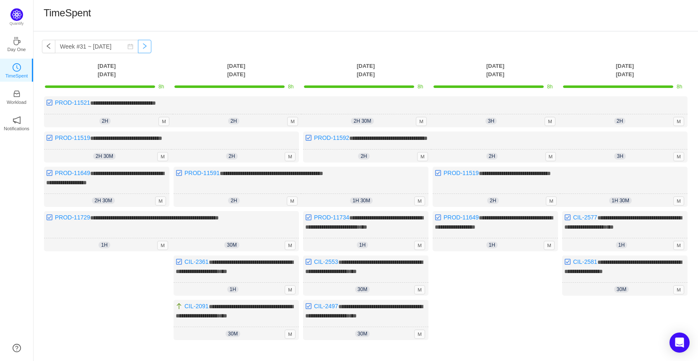
click at [138, 50] on button "button" at bounding box center [144, 46] width 13 height 13
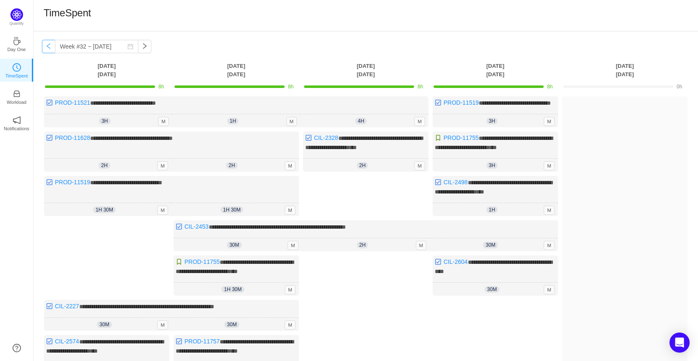
click at [50, 48] on button "button" at bounding box center [48, 46] width 13 height 13
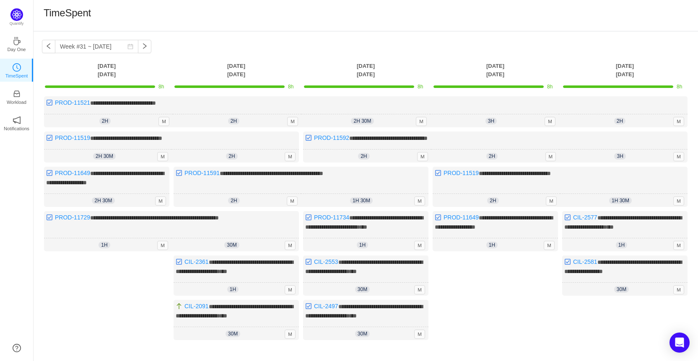
click at [557, 9] on div "TimeSpent" at bounding box center [366, 16] width 644 height 18
click at [138, 46] on button "button" at bounding box center [144, 46] width 13 height 13
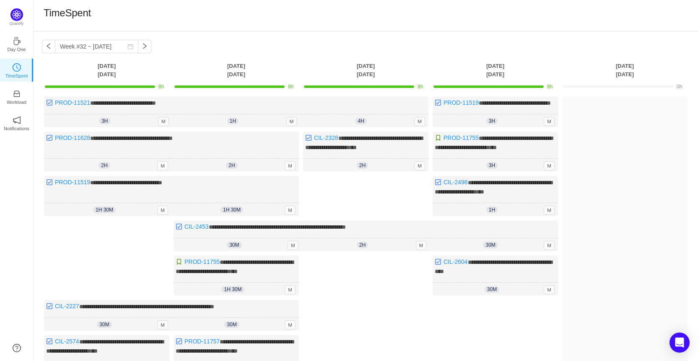
click at [610, 30] on div "TimeSpent" at bounding box center [366, 15] width 664 height 31
click at [138, 45] on button "button" at bounding box center [144, 46] width 13 height 13
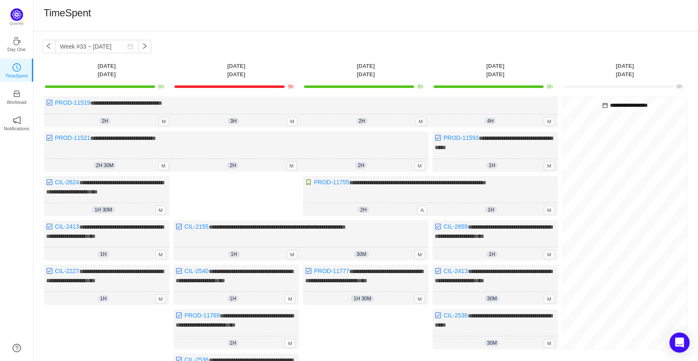
click at [561, 32] on div "**********" at bounding box center [366, 251] width 664 height 441
click at [138, 48] on button "button" at bounding box center [144, 46] width 13 height 13
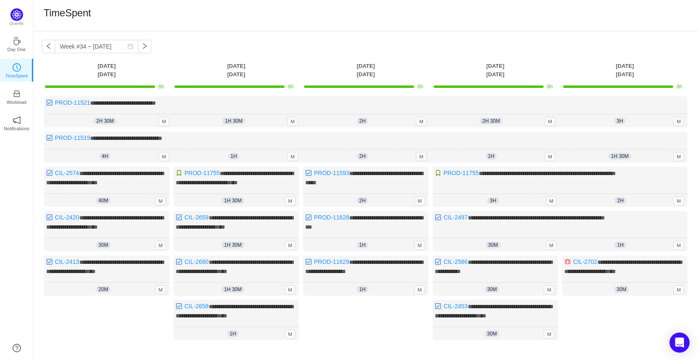
click at [547, 28] on div "TimeSpent" at bounding box center [366, 15] width 664 height 31
click at [142, 42] on button "button" at bounding box center [144, 46] width 13 height 13
type input "Week #35 ~ [DATE]"
